Goal: Find specific page/section: Find specific page/section

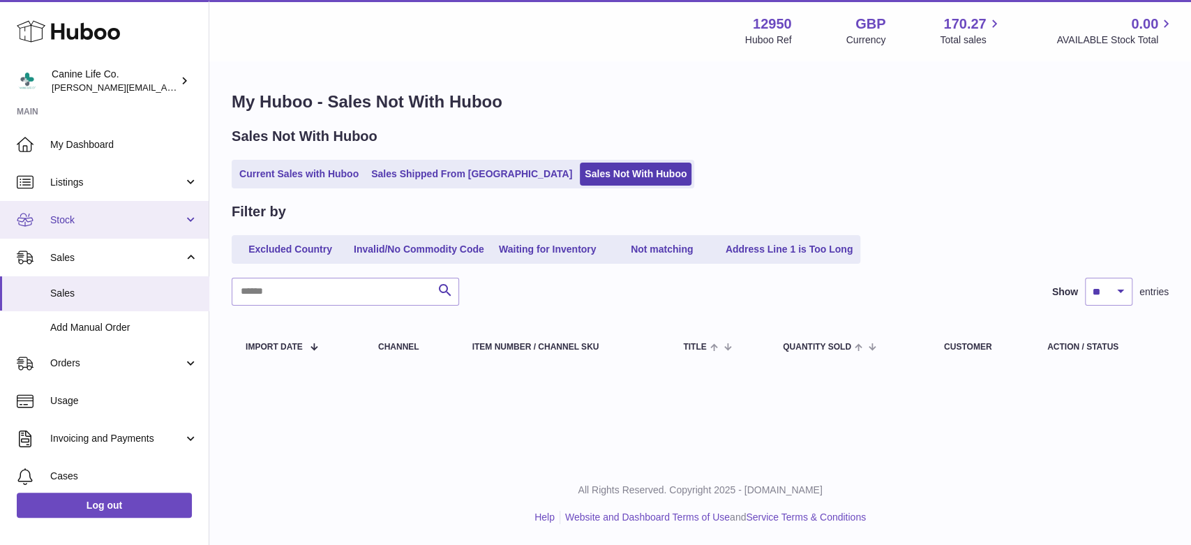
click at [109, 229] on link "Stock" at bounding box center [104, 220] width 209 height 38
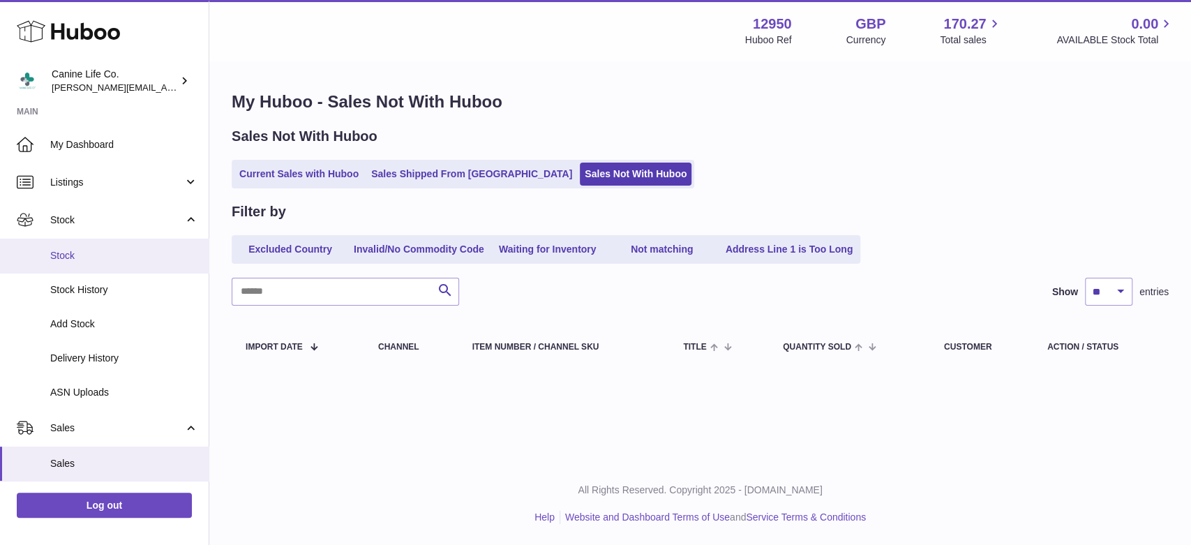
click at [103, 259] on span "Stock" at bounding box center [124, 255] width 148 height 13
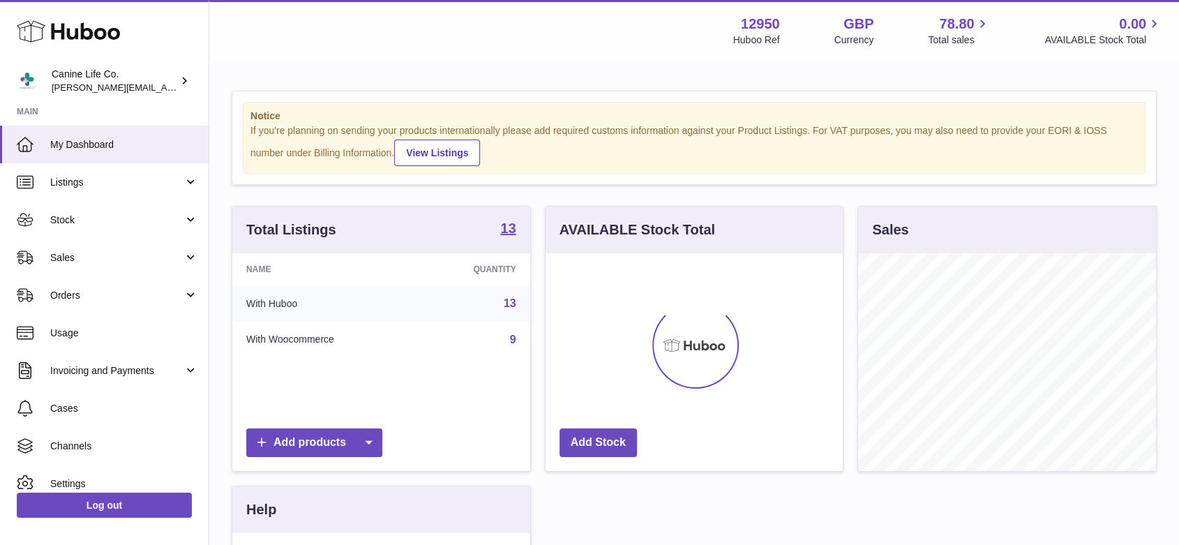
scroll to position [218, 297]
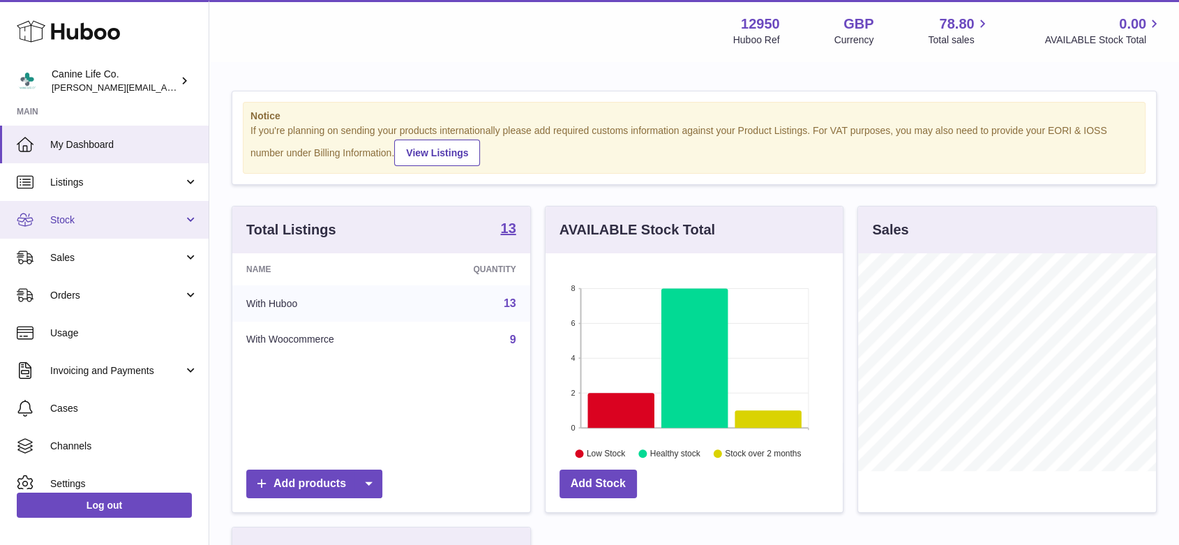
click at [128, 224] on span "Stock" at bounding box center [116, 219] width 133 height 13
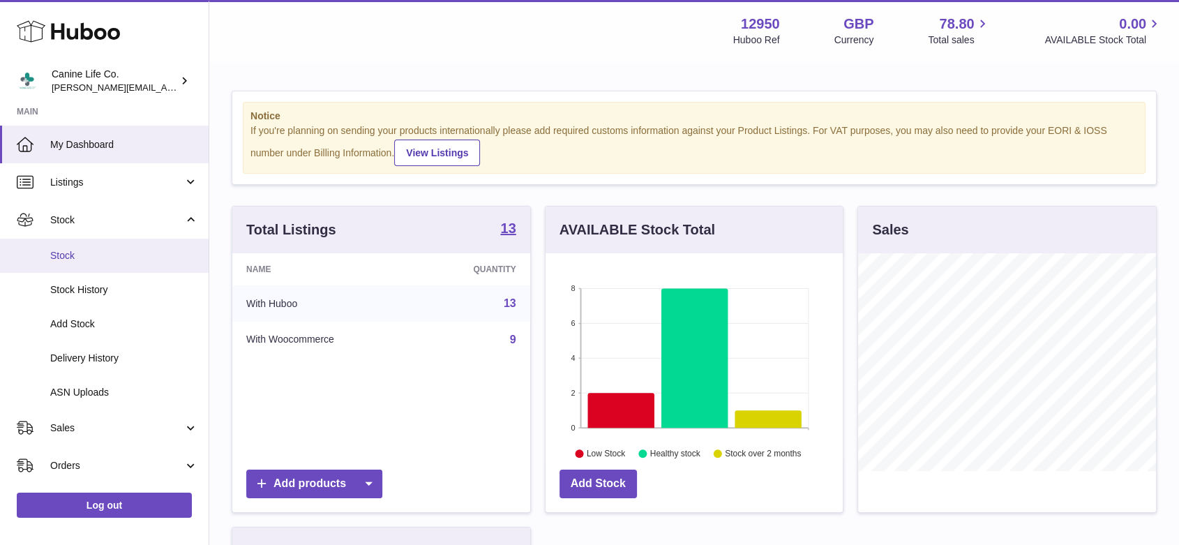
click at [137, 263] on link "Stock" at bounding box center [104, 256] width 209 height 34
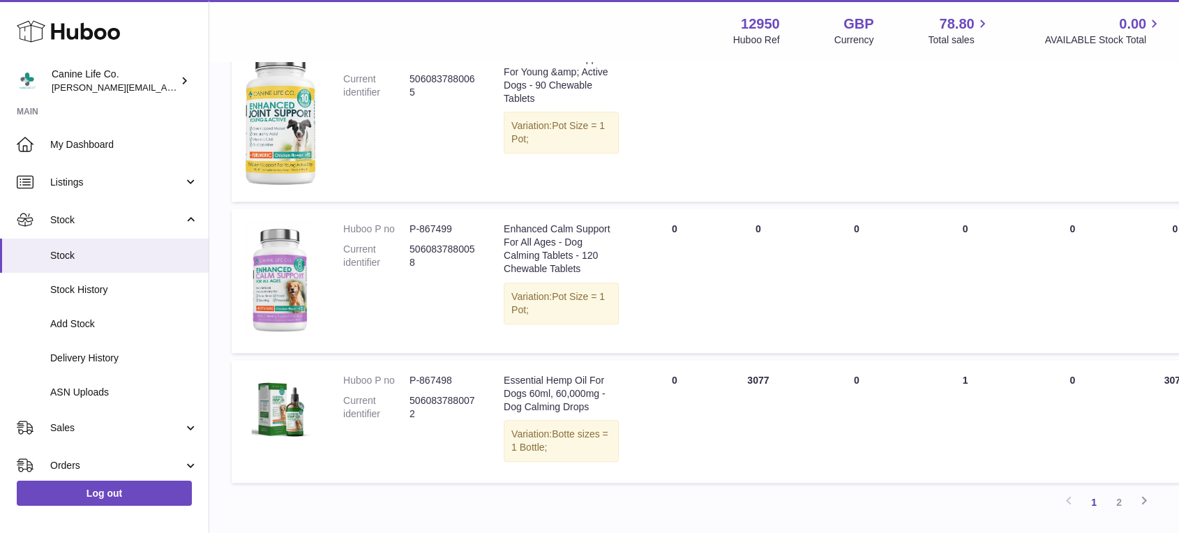
scroll to position [1601, 0]
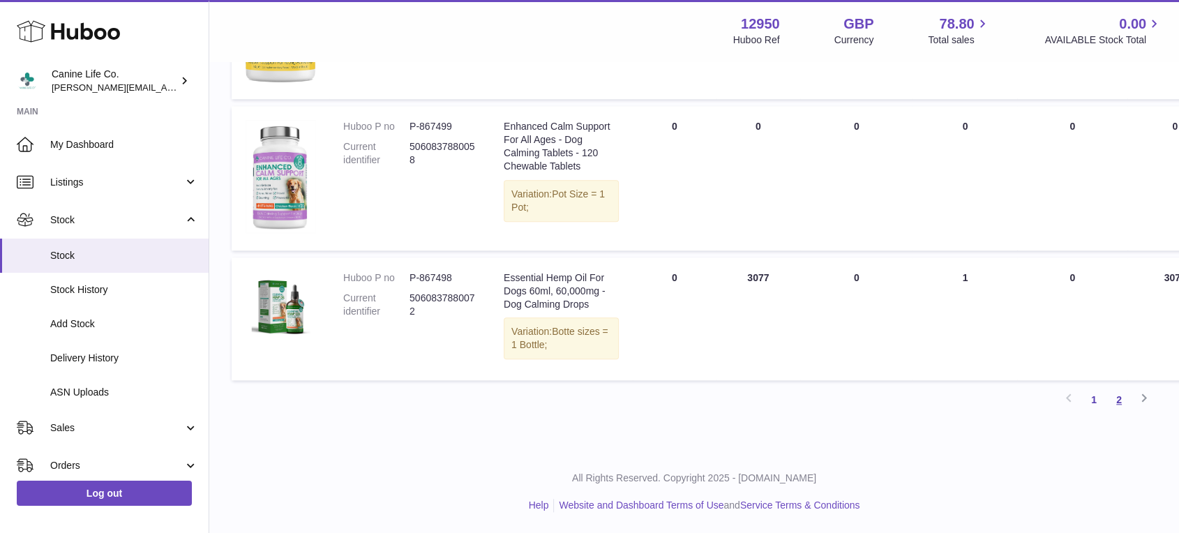
click at [1119, 412] on link "2" at bounding box center [1118, 399] width 25 height 25
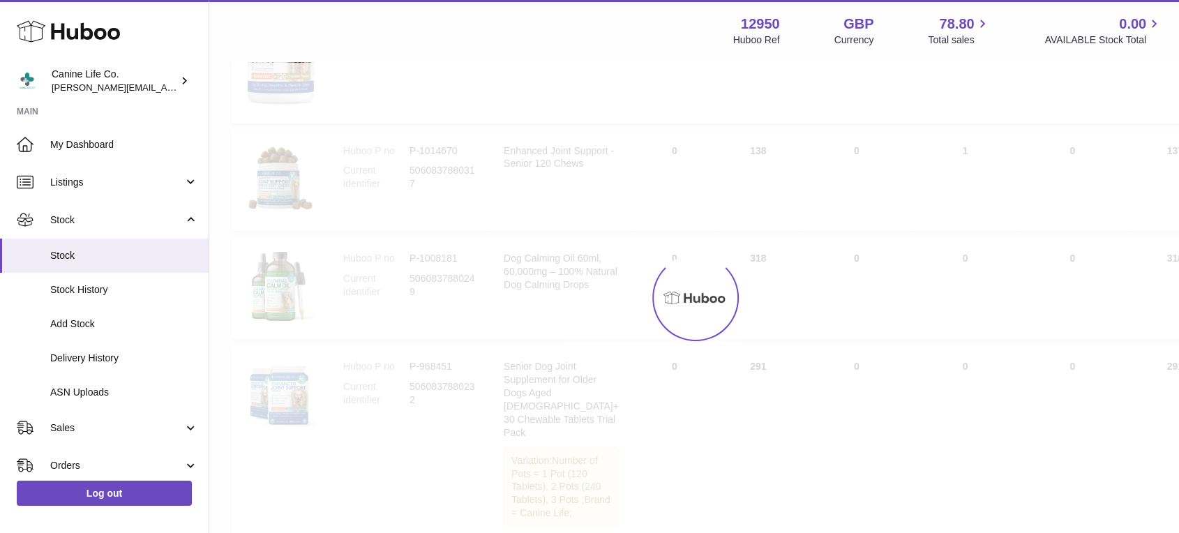
scroll to position [62, 0]
